Goal: Connect with others: Connect with others

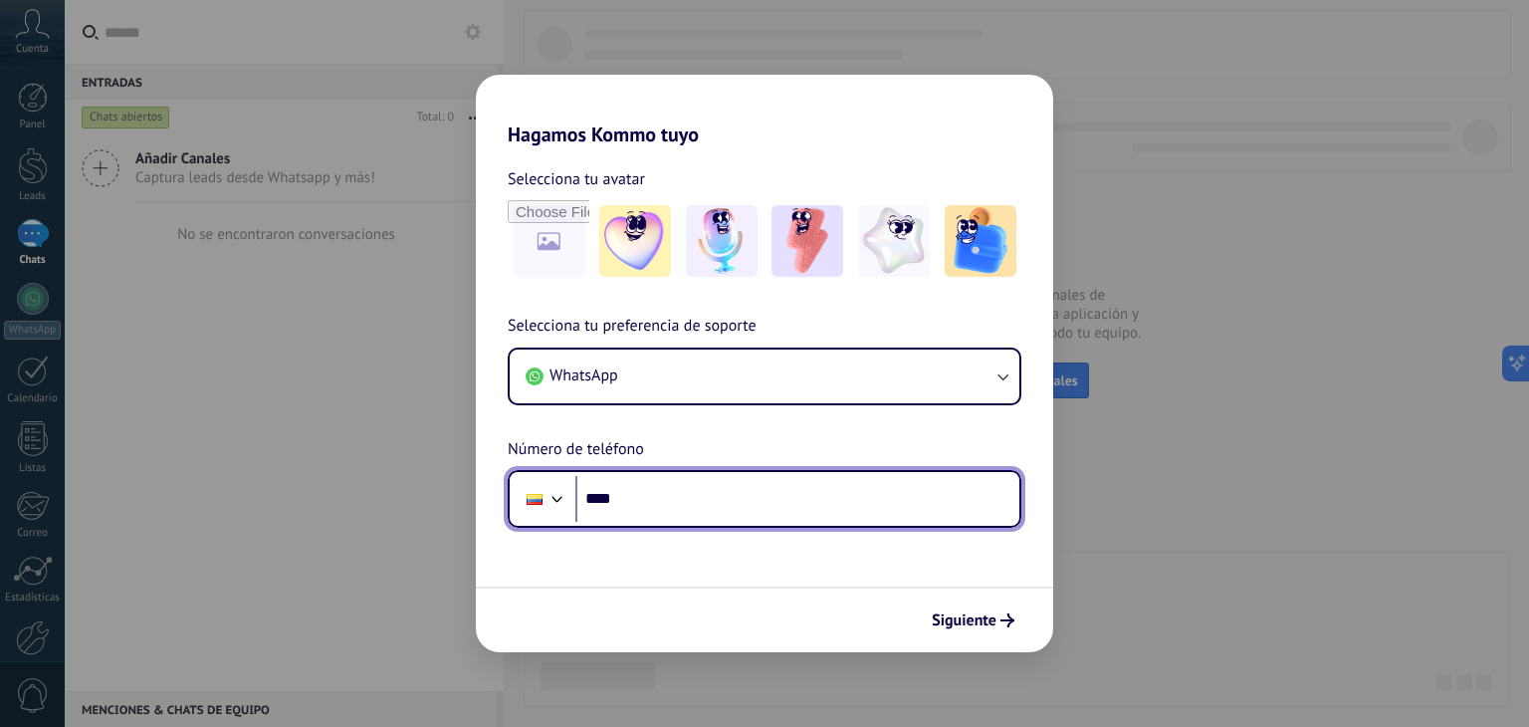
click at [794, 493] on input "****" at bounding box center [797, 499] width 444 height 46
type input "**********"
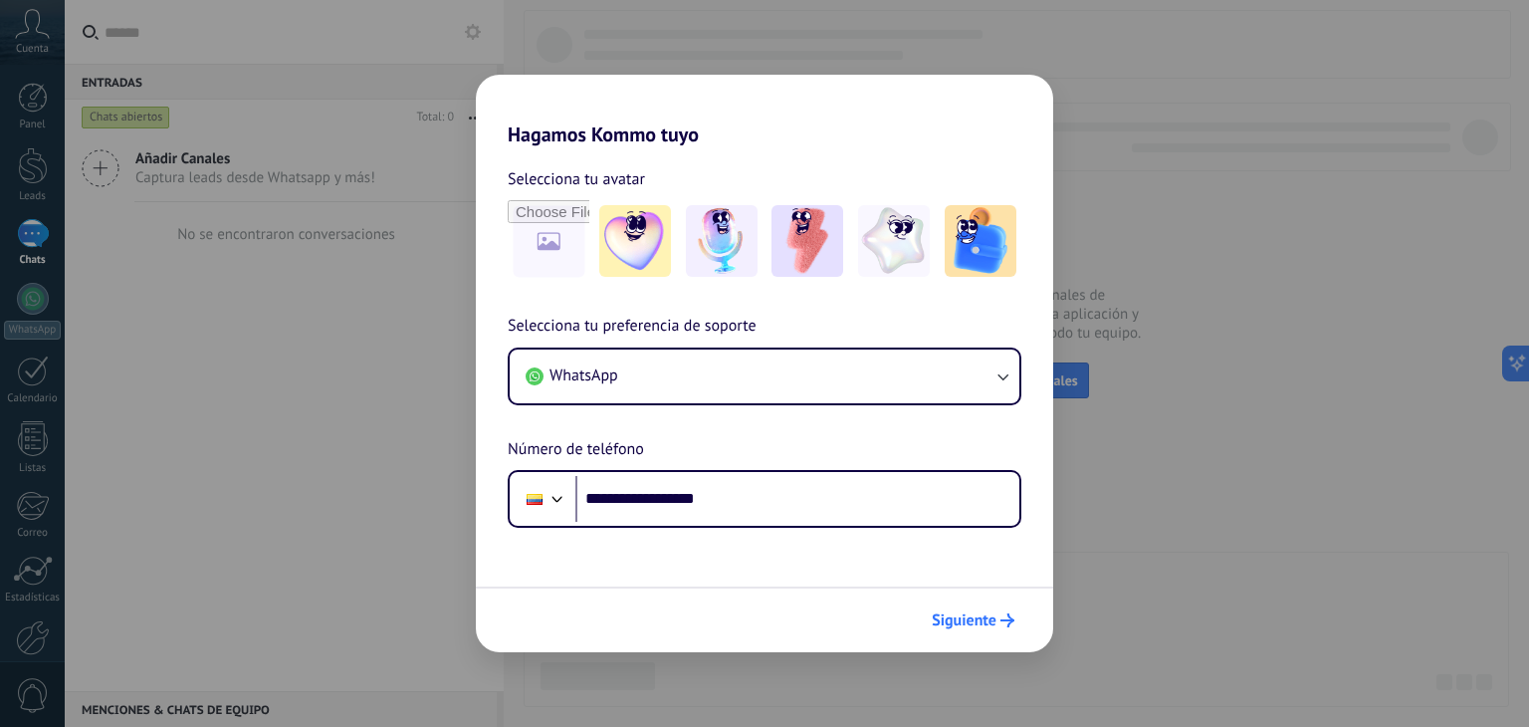
click at [968, 619] on span "Siguiente" at bounding box center [964, 620] width 65 height 14
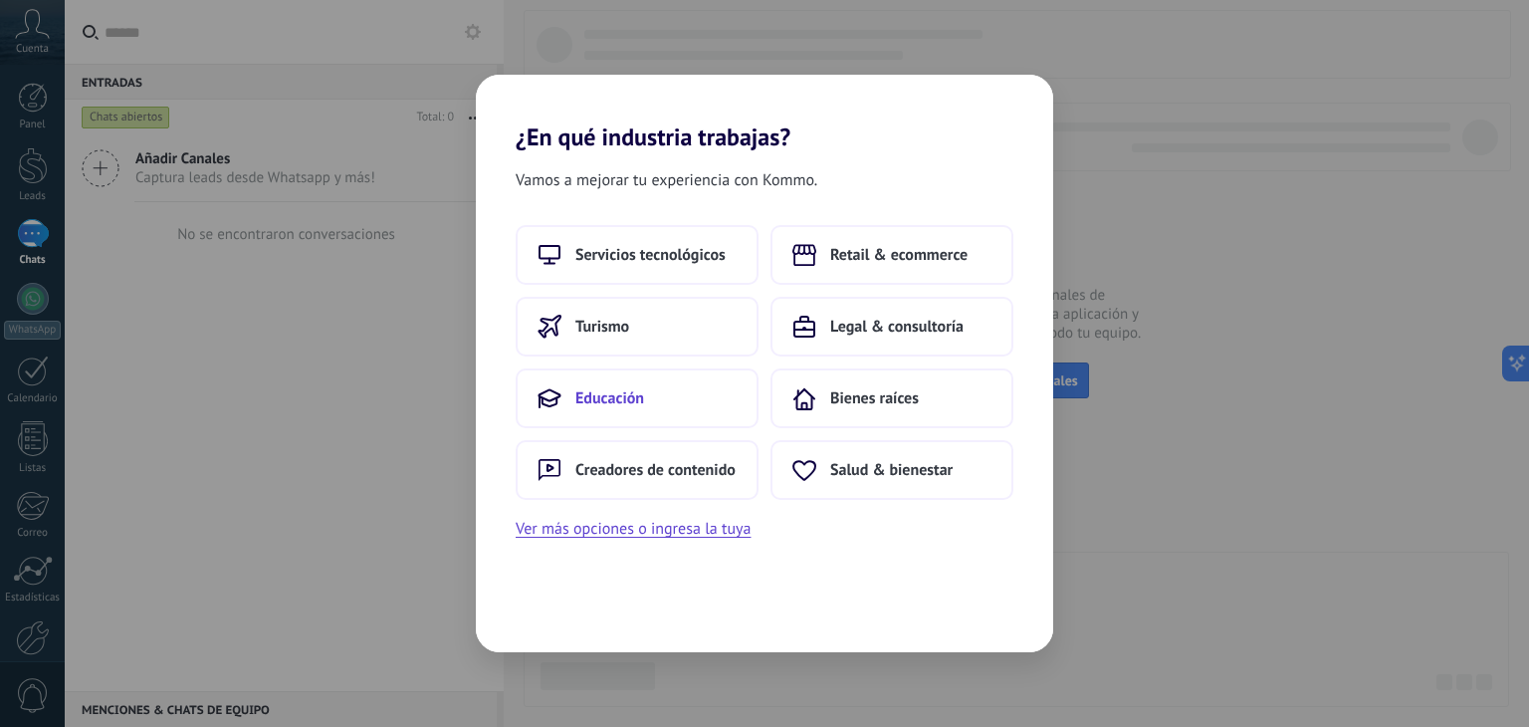
click at [626, 410] on button "Educación" at bounding box center [637, 398] width 243 height 60
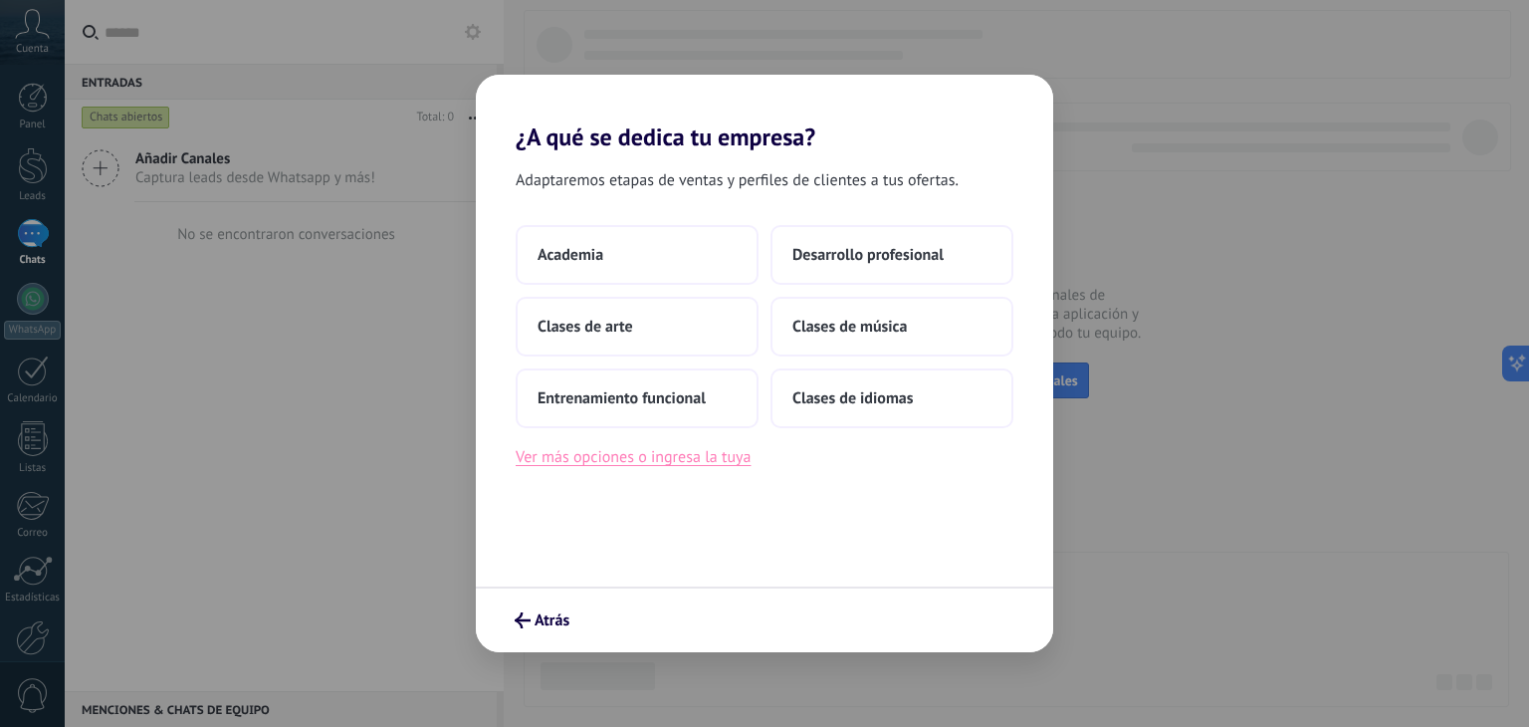
click at [658, 463] on button "Ver más opciones o ingresa la tuya" at bounding box center [633, 457] width 235 height 26
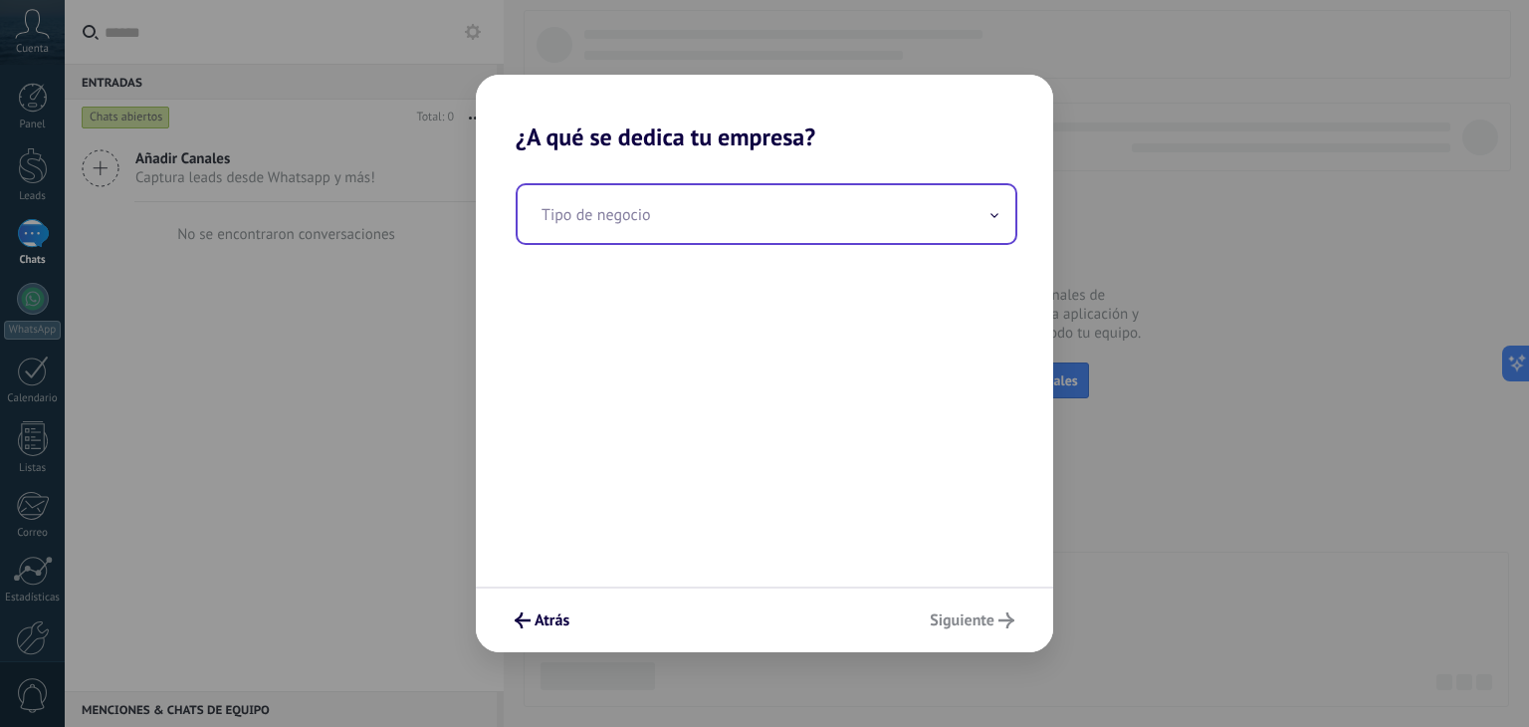
click at [656, 226] on input "text" at bounding box center [767, 214] width 498 height 58
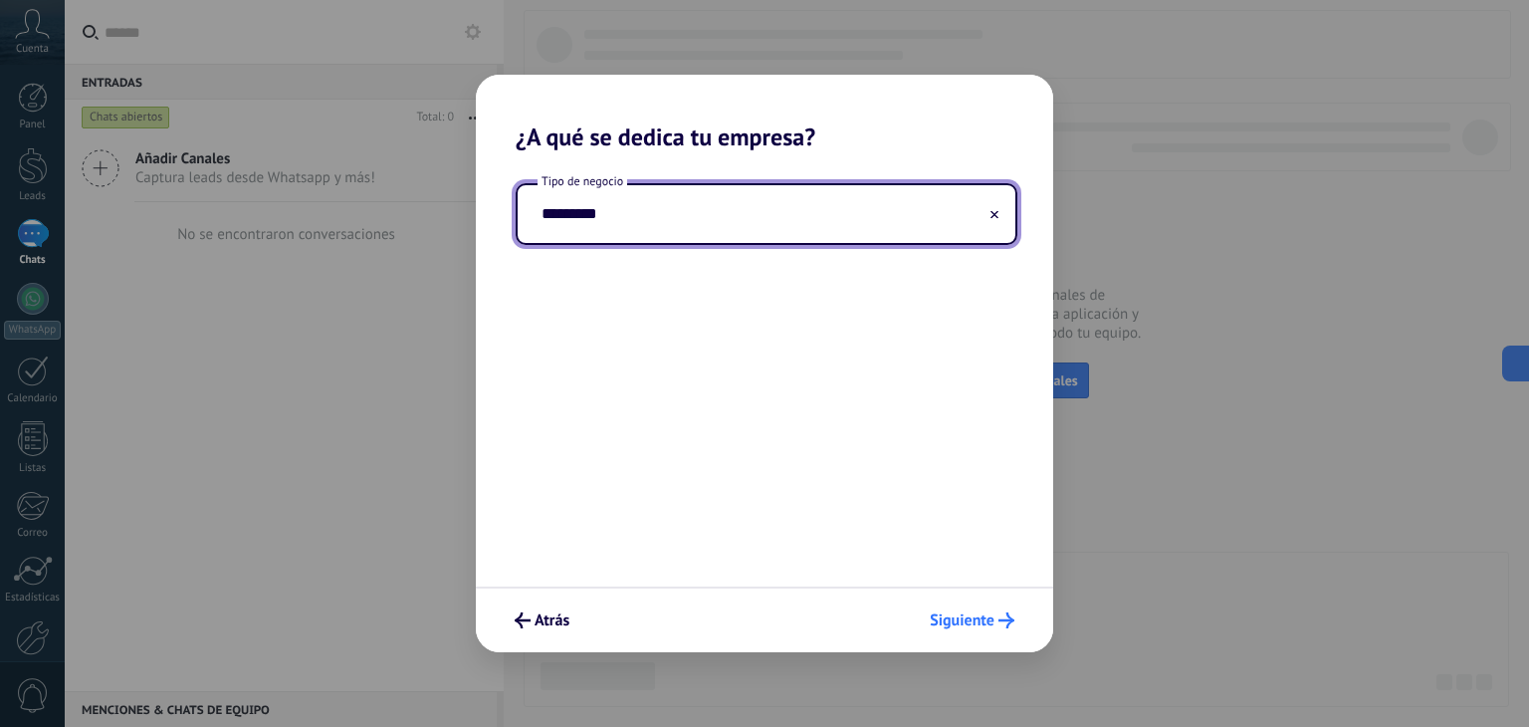
type input "*********"
click at [990, 618] on span "Siguiente" at bounding box center [962, 620] width 65 height 14
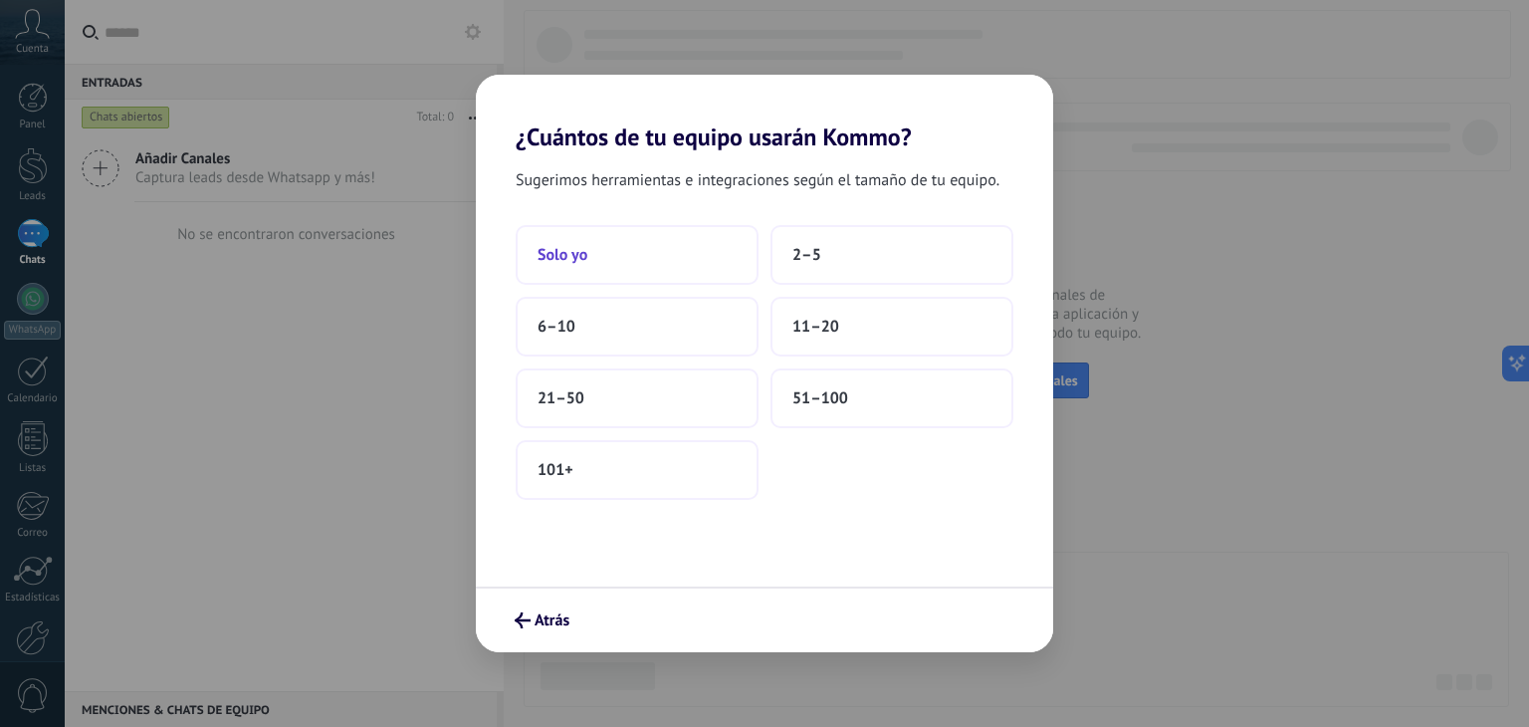
click at [597, 269] on button "Solo yo" at bounding box center [637, 255] width 243 height 60
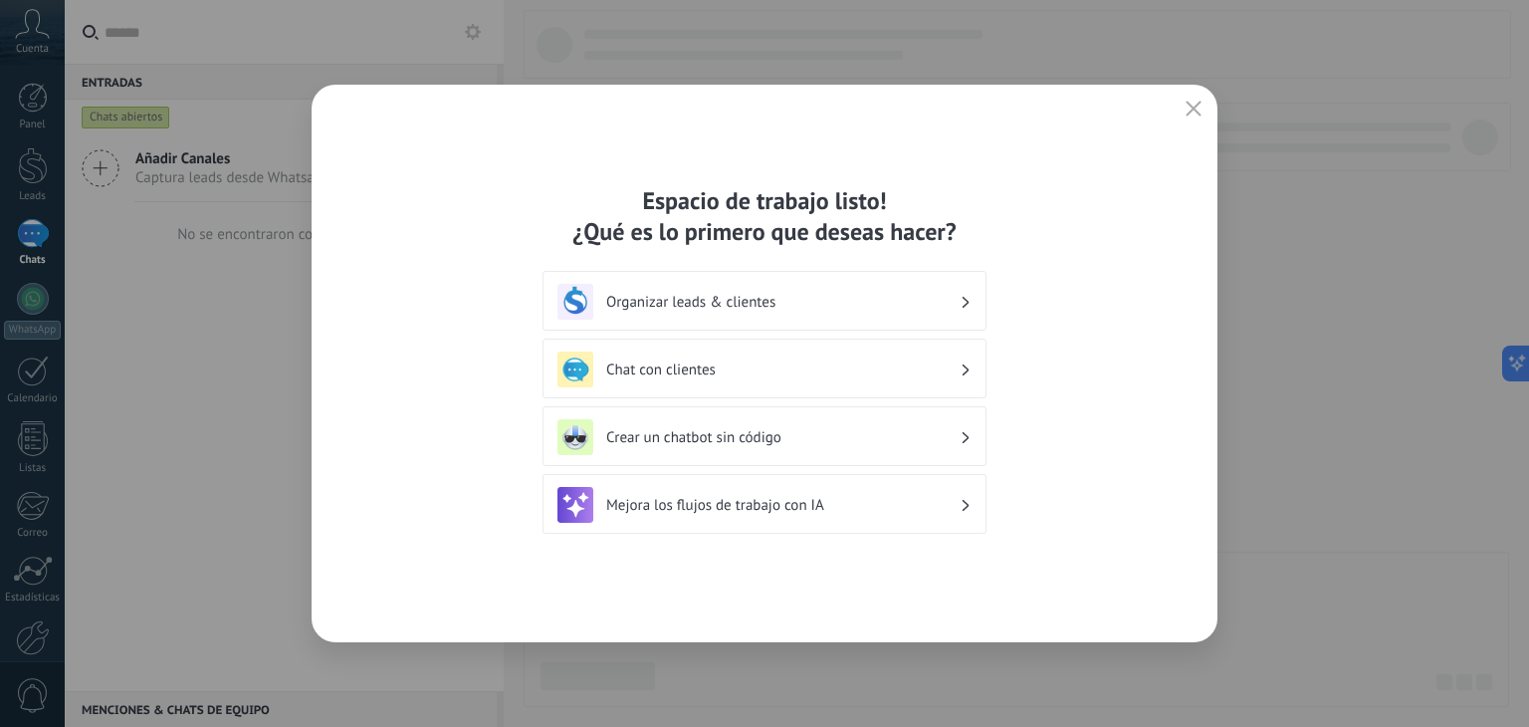
click at [752, 371] on h3 "Chat con clientes" at bounding box center [782, 369] width 353 height 19
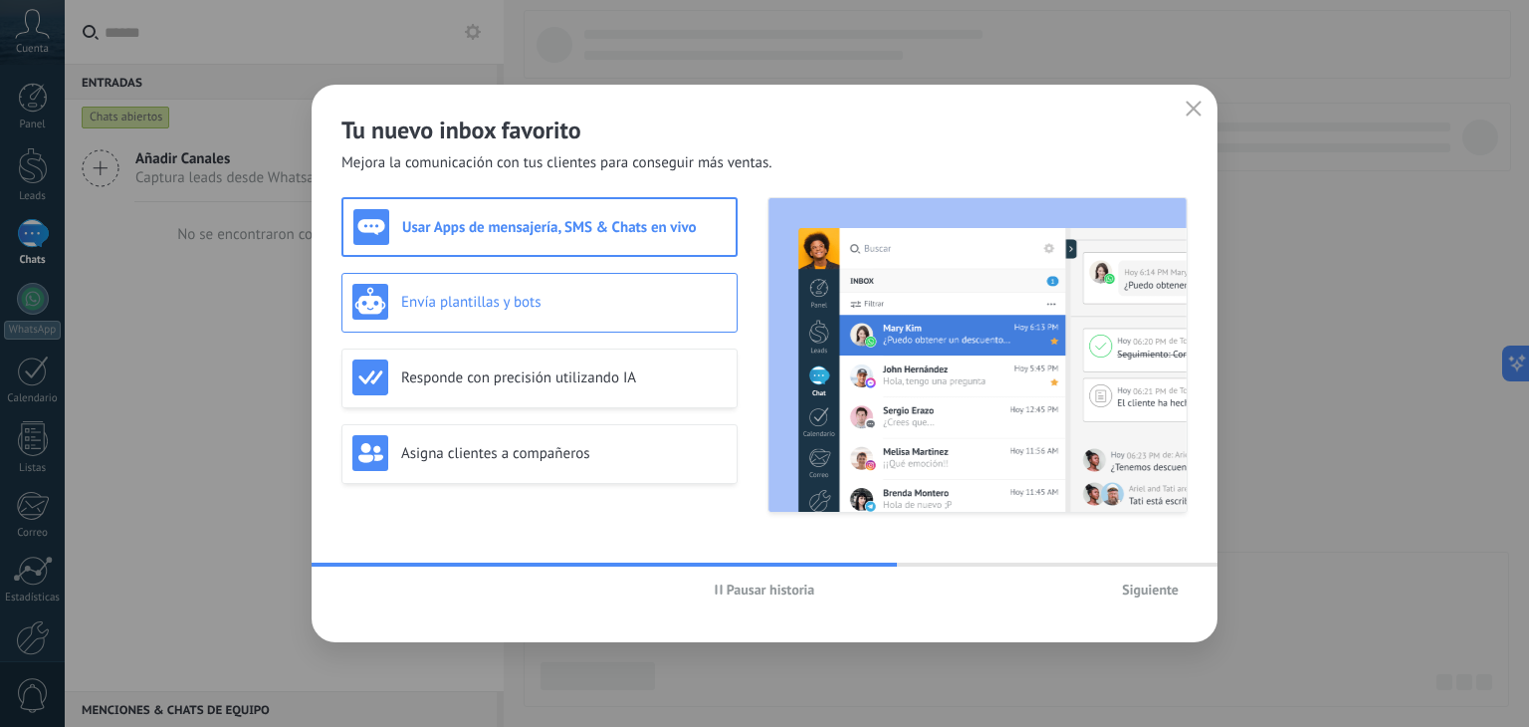
click at [453, 306] on h3 "Envía plantillas y bots" at bounding box center [563, 302] width 325 height 19
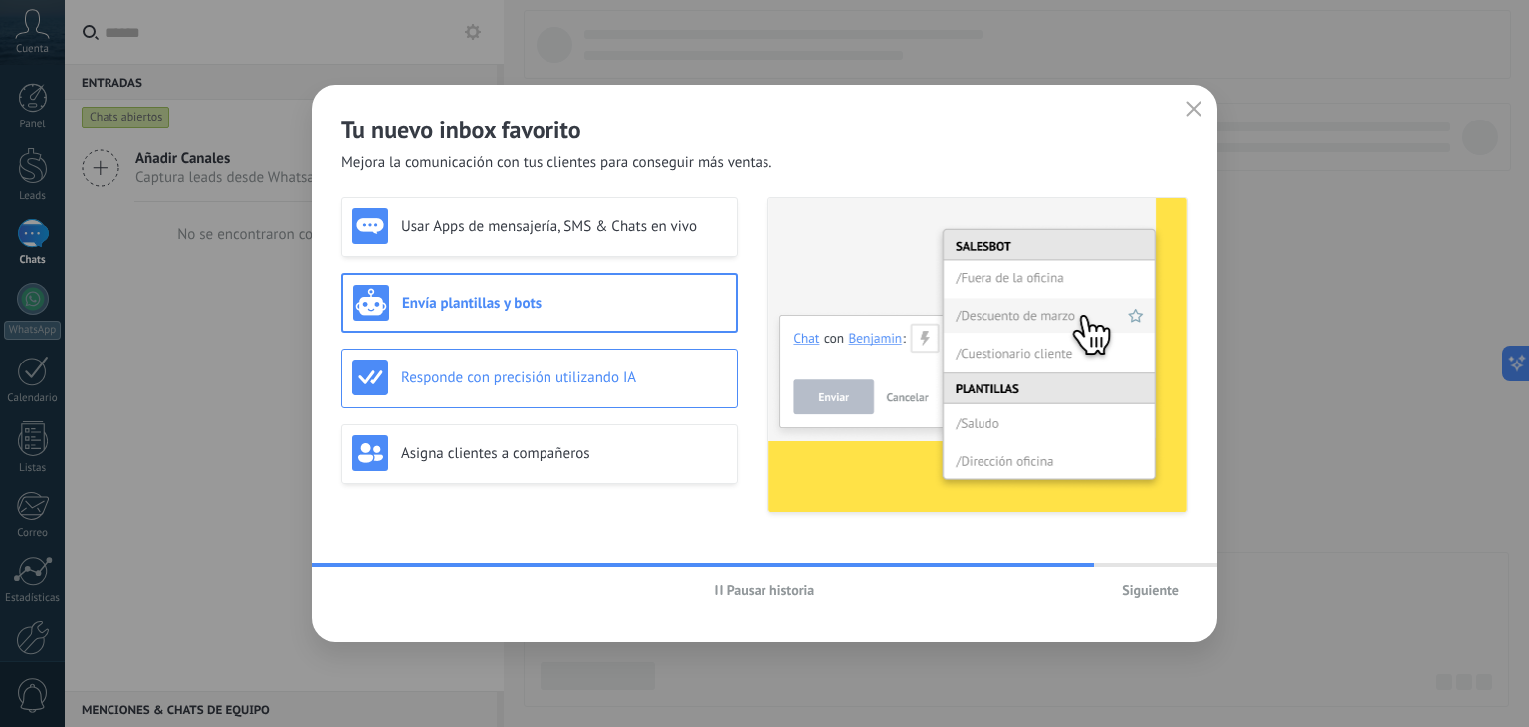
click at [434, 372] on h3 "Responde con precisión utilizando IA" at bounding box center [563, 377] width 325 height 19
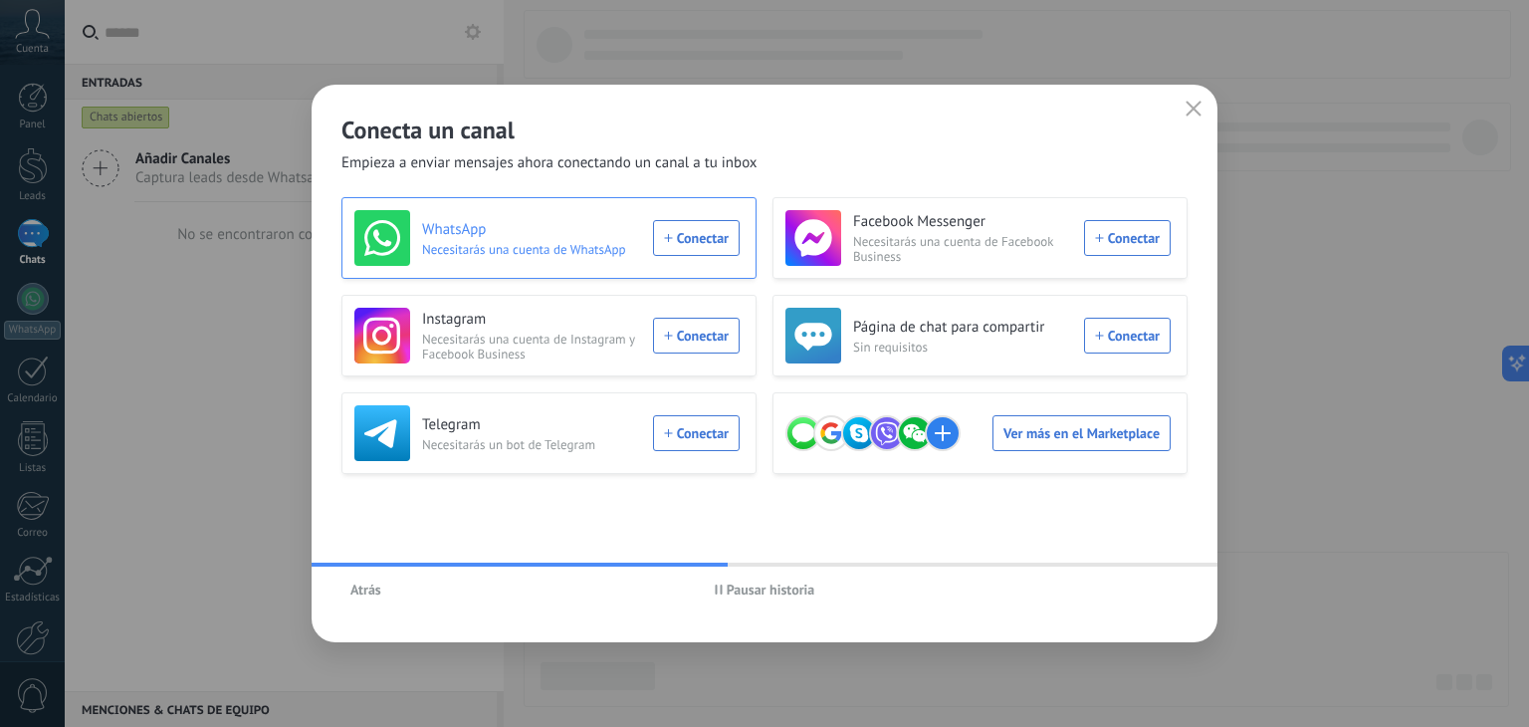
click at [688, 247] on div "WhatsApp Necesitarás una cuenta de WhatsApp Conectar" at bounding box center [546, 238] width 385 height 56
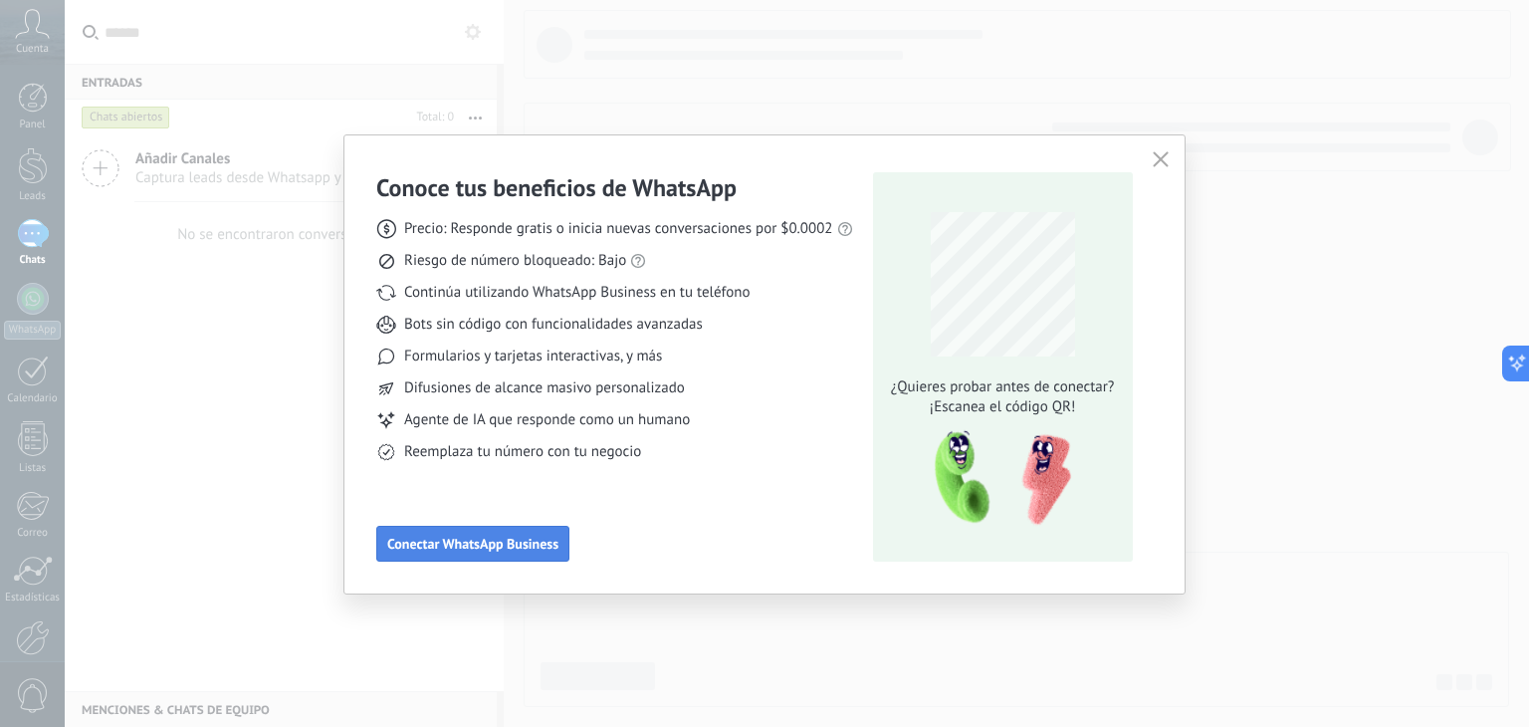
click at [494, 527] on button "Conectar WhatsApp Business" at bounding box center [472, 544] width 193 height 36
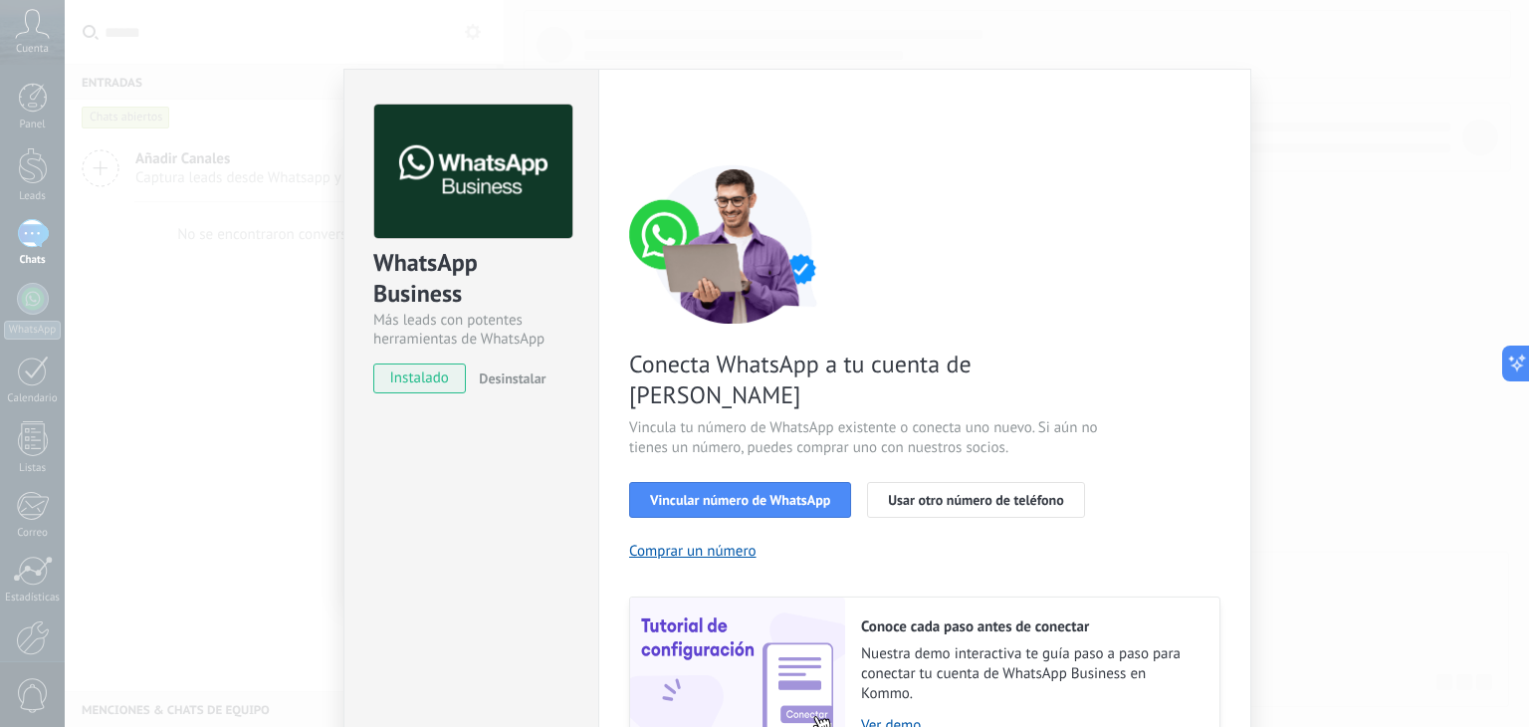
scroll to position [86, 0]
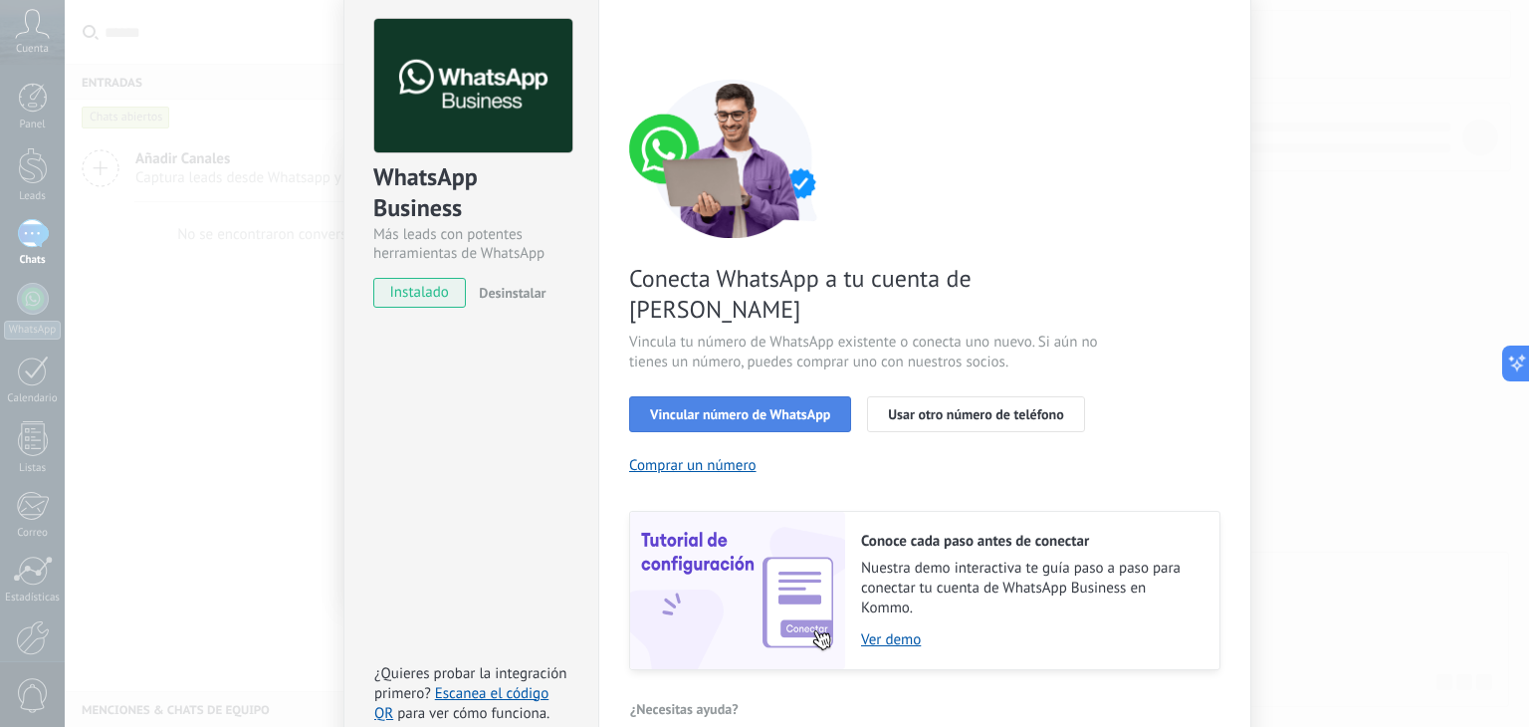
click at [713, 407] on span "Vincular número de WhatsApp" at bounding box center [740, 414] width 180 height 14
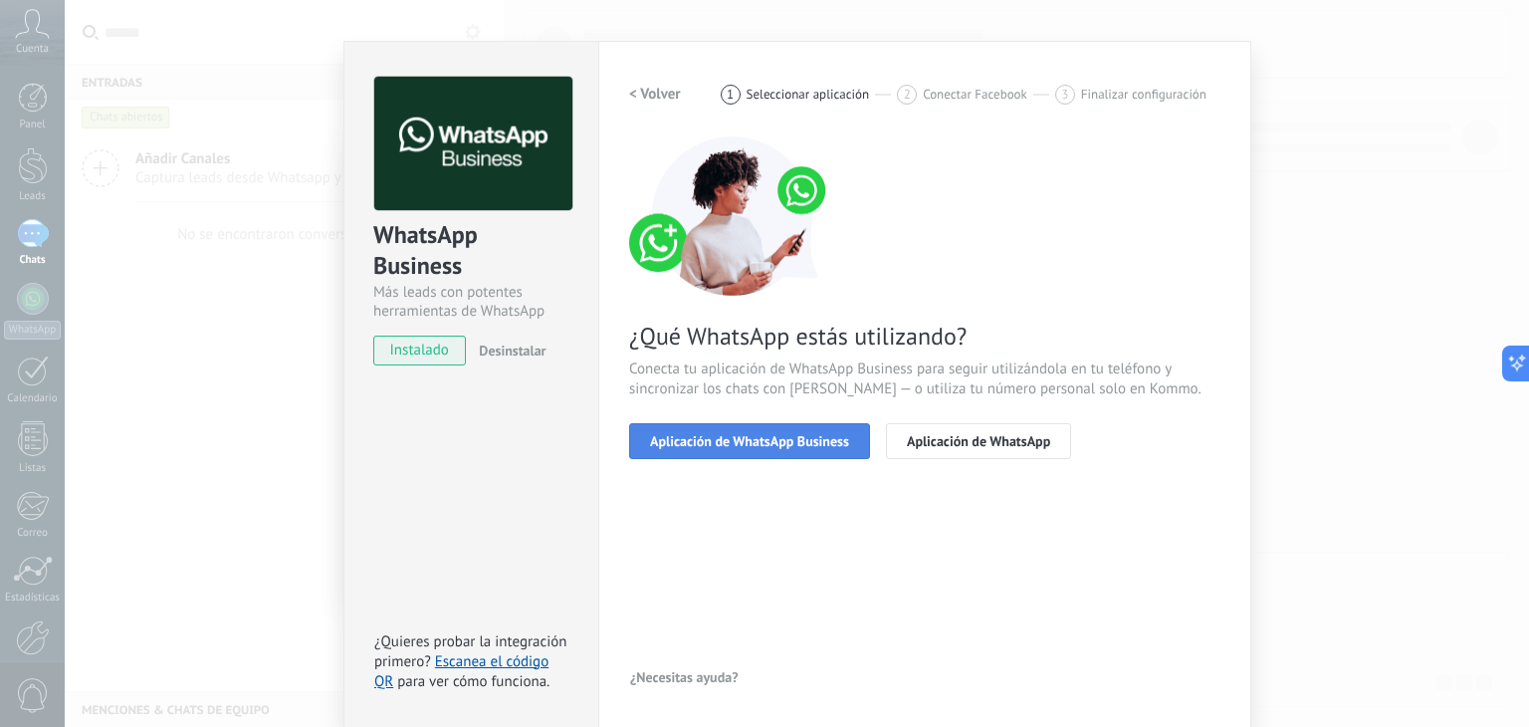
click at [786, 441] on span "Aplicación de WhatsApp Business" at bounding box center [749, 441] width 199 height 14
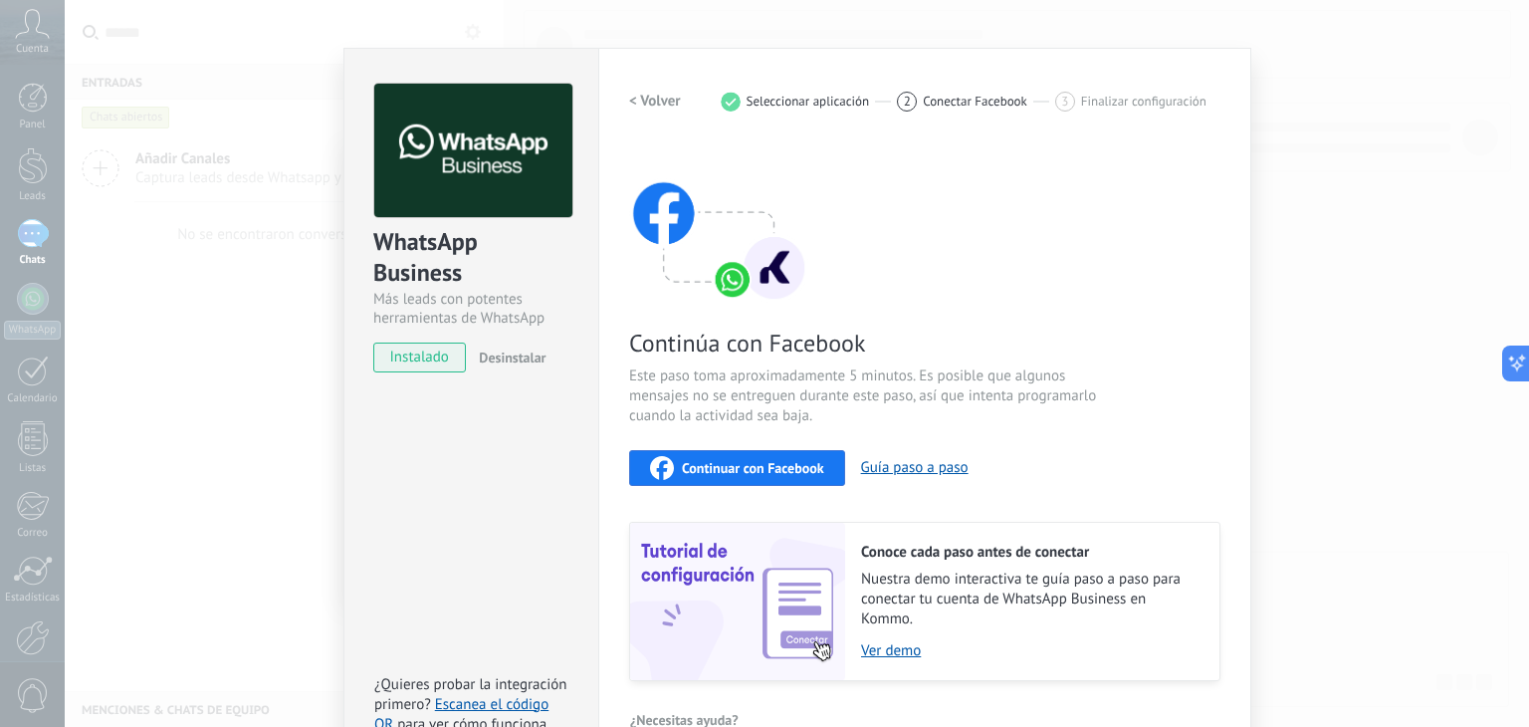
scroll to position [0, 0]
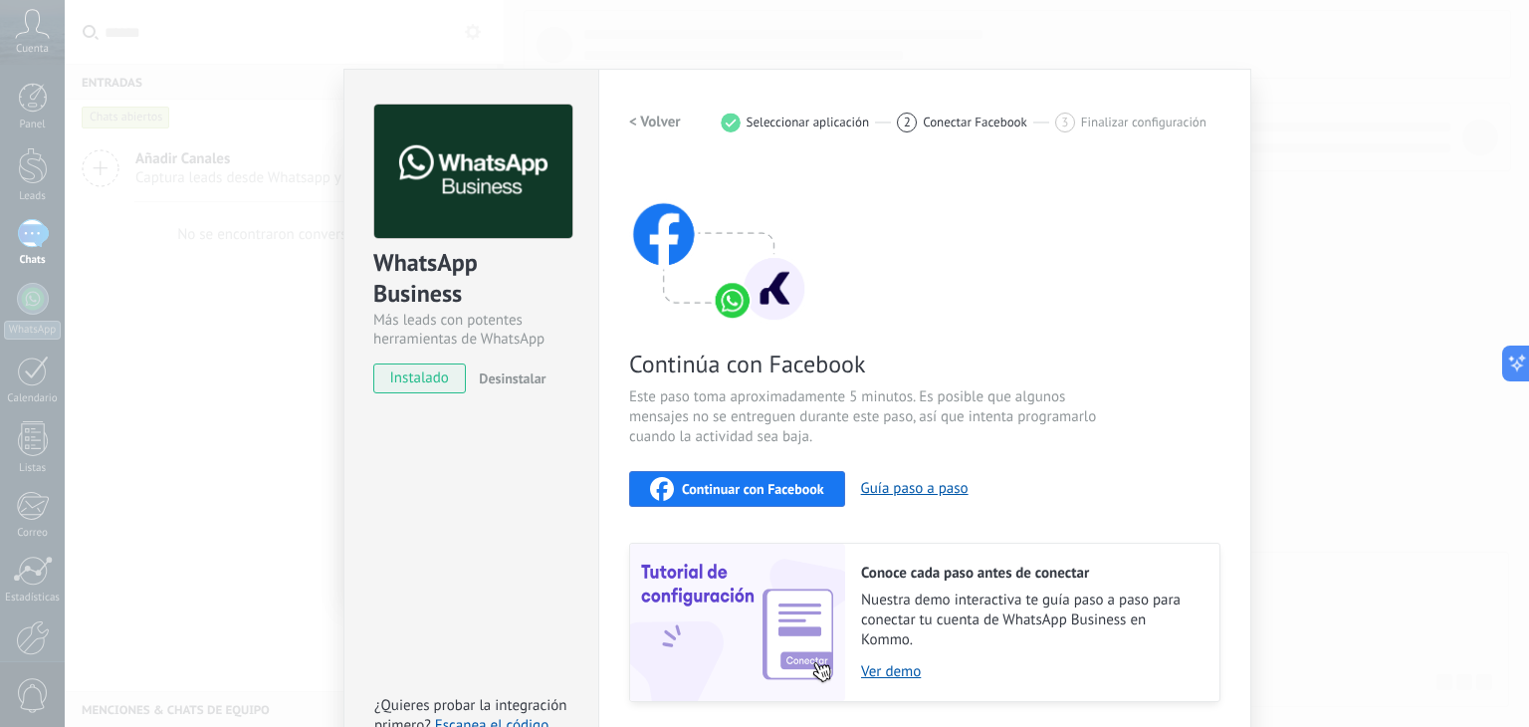
click at [804, 488] on span "Continuar con Facebook" at bounding box center [753, 489] width 142 height 14
